Goal: Task Accomplishment & Management: Manage account settings

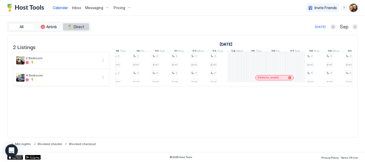
click at [81, 29] on button "Direct" at bounding box center [76, 26] width 26 height 7
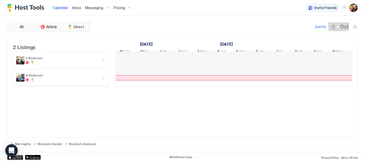
click at [354, 26] on button "Next month" at bounding box center [354, 26] width 5 height 5
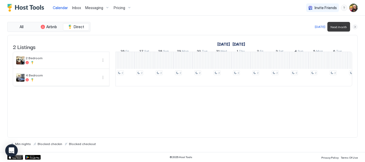
click at [354, 26] on button "Next month" at bounding box center [354, 26] width 5 height 5
click at [357, 26] on button "Next month" at bounding box center [354, 26] width 5 height 5
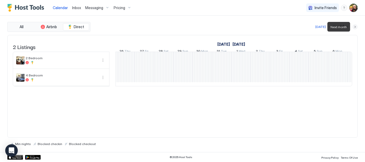
click at [356, 27] on button "Next month" at bounding box center [354, 26] width 5 height 5
click at [129, 7] on div "Pricing" at bounding box center [123, 7] width 22 height 9
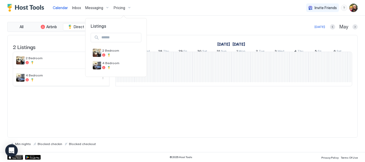
click at [129, 7] on div at bounding box center [182, 81] width 365 height 162
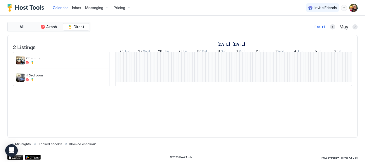
click at [127, 5] on div "Pricing" at bounding box center [123, 7] width 22 height 9
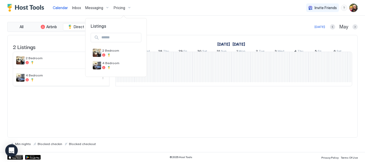
click at [107, 7] on div at bounding box center [182, 81] width 365 height 162
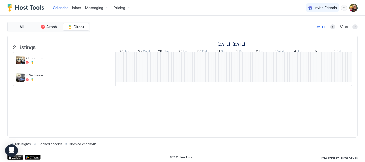
click at [107, 7] on div "Messaging" at bounding box center [97, 7] width 28 height 9
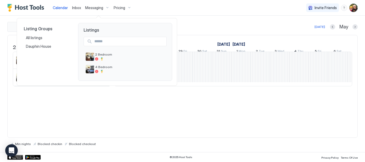
click at [143, 5] on div at bounding box center [182, 81] width 365 height 162
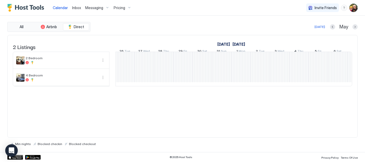
click at [353, 10] on img "User profile" at bounding box center [353, 8] width 8 height 8
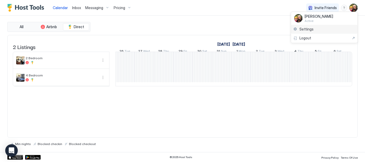
click at [313, 30] on div "Settings" at bounding box center [324, 29] width 66 height 9
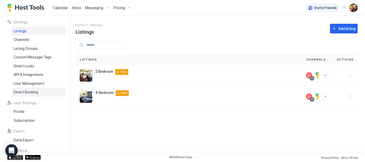
click at [24, 94] on span "Direct Booking" at bounding box center [26, 92] width 25 height 5
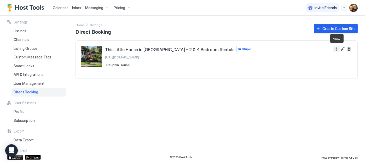
click at [336, 49] on button "View" at bounding box center [336, 49] width 6 height 6
